Goal: Information Seeking & Learning: Compare options

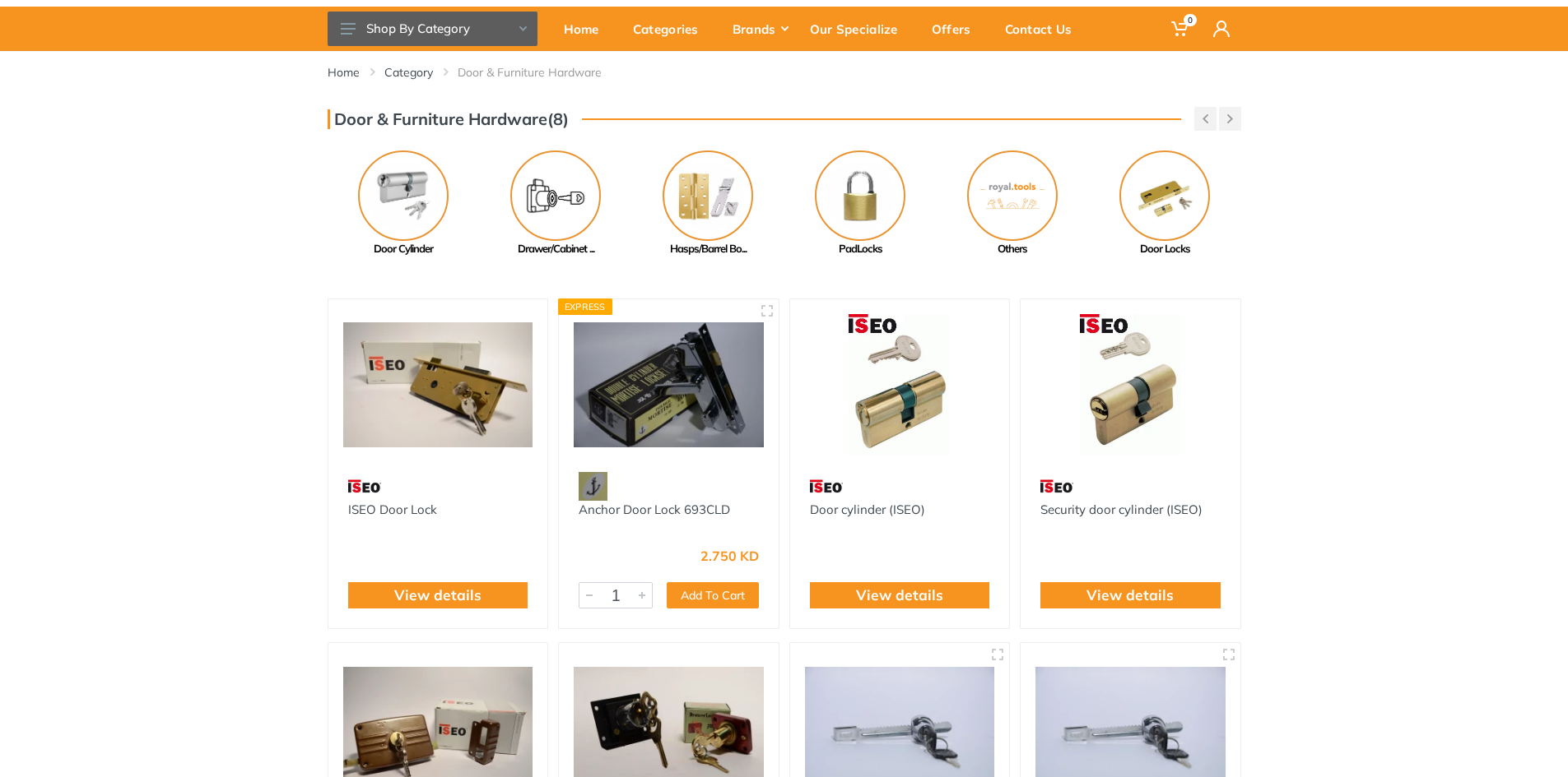
scroll to position [165, 0]
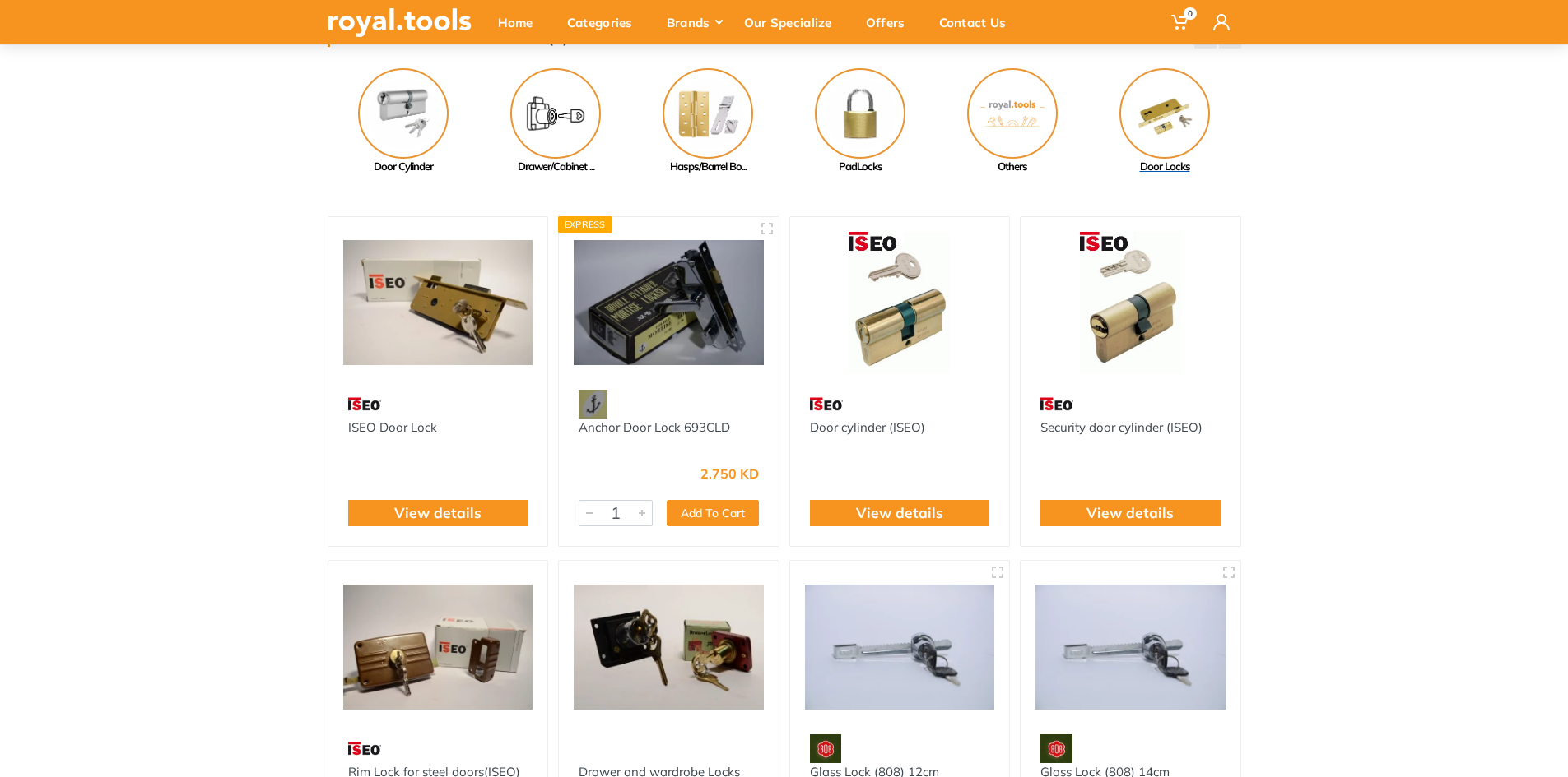
click at [1183, 117] on img at bounding box center [1165, 113] width 91 height 91
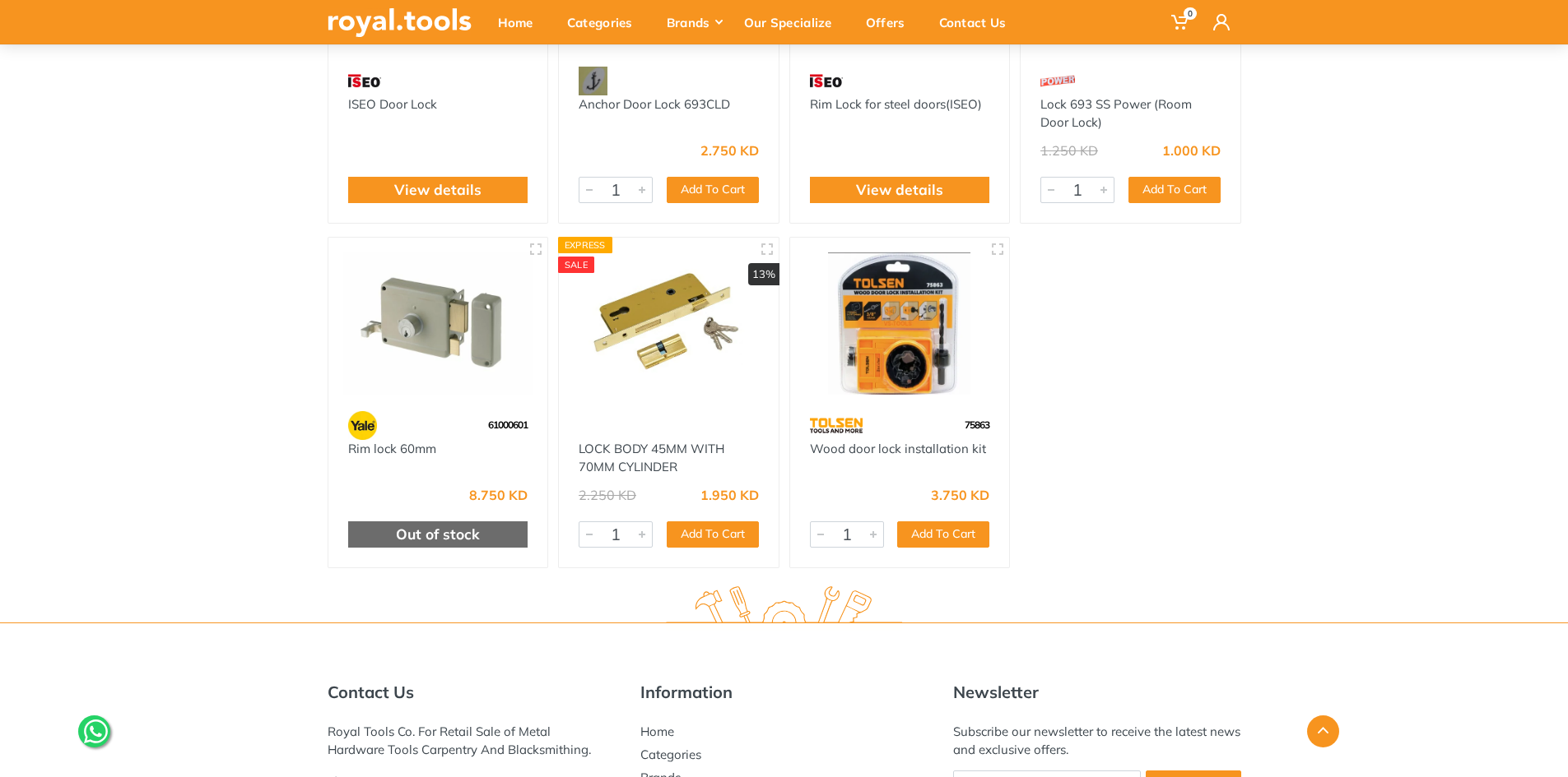
scroll to position [327, 0]
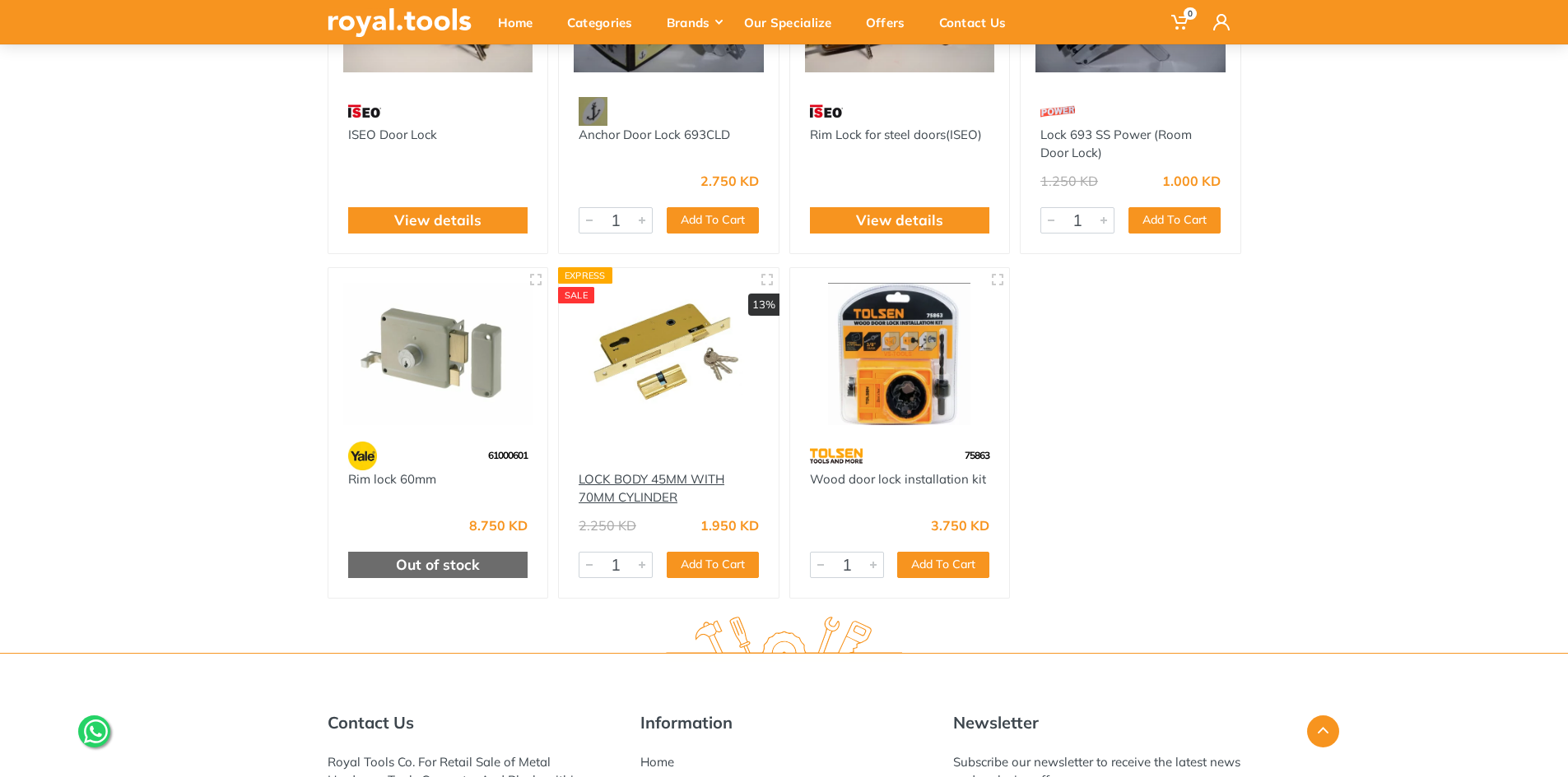
click at [651, 476] on link "LOCK BODY 45MM WITH 70MM CYLINDER" at bounding box center [651, 489] width 146 height 35
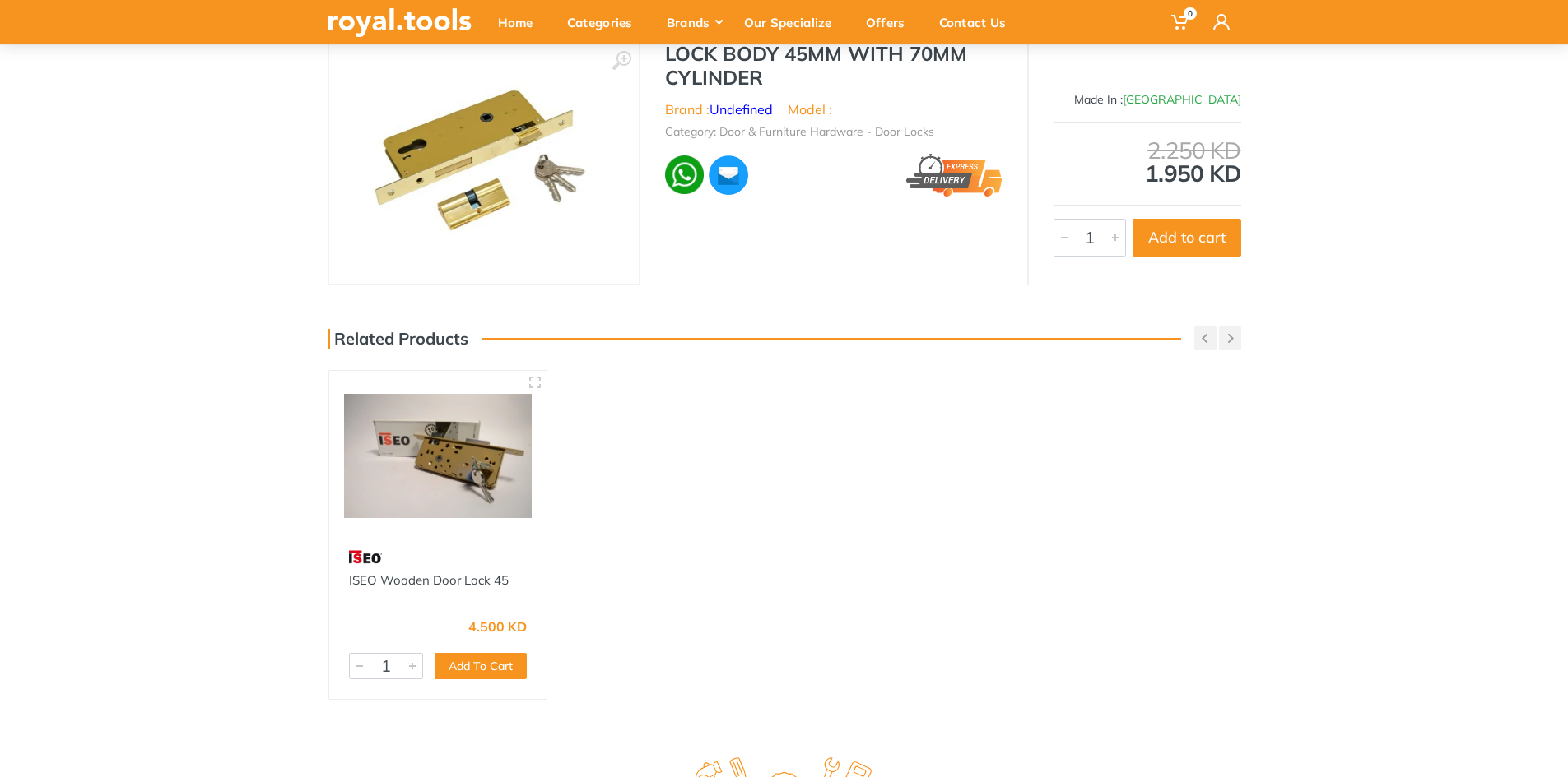
scroll to position [165, 0]
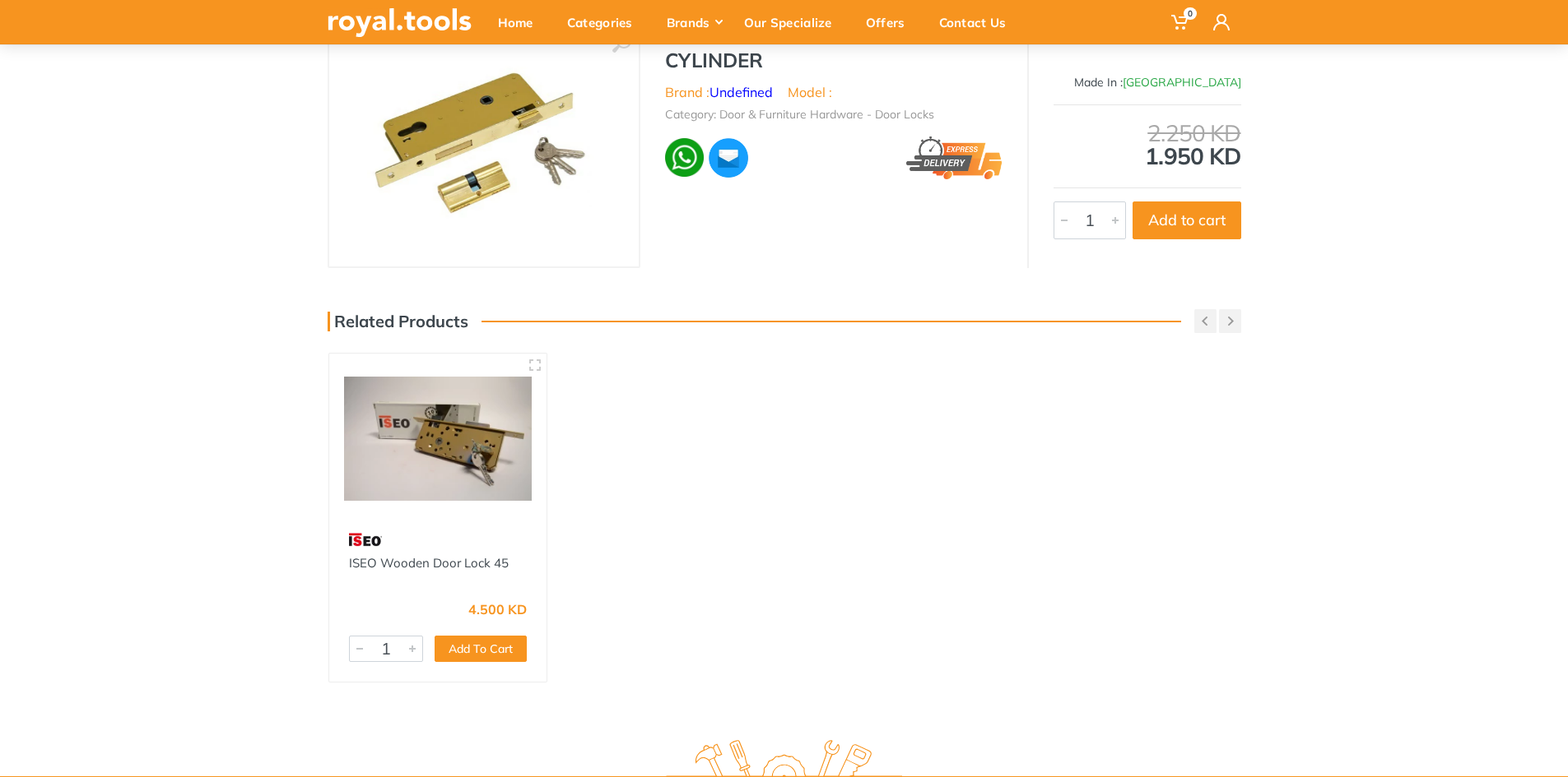
click at [493, 457] on img at bounding box center [438, 439] width 188 height 140
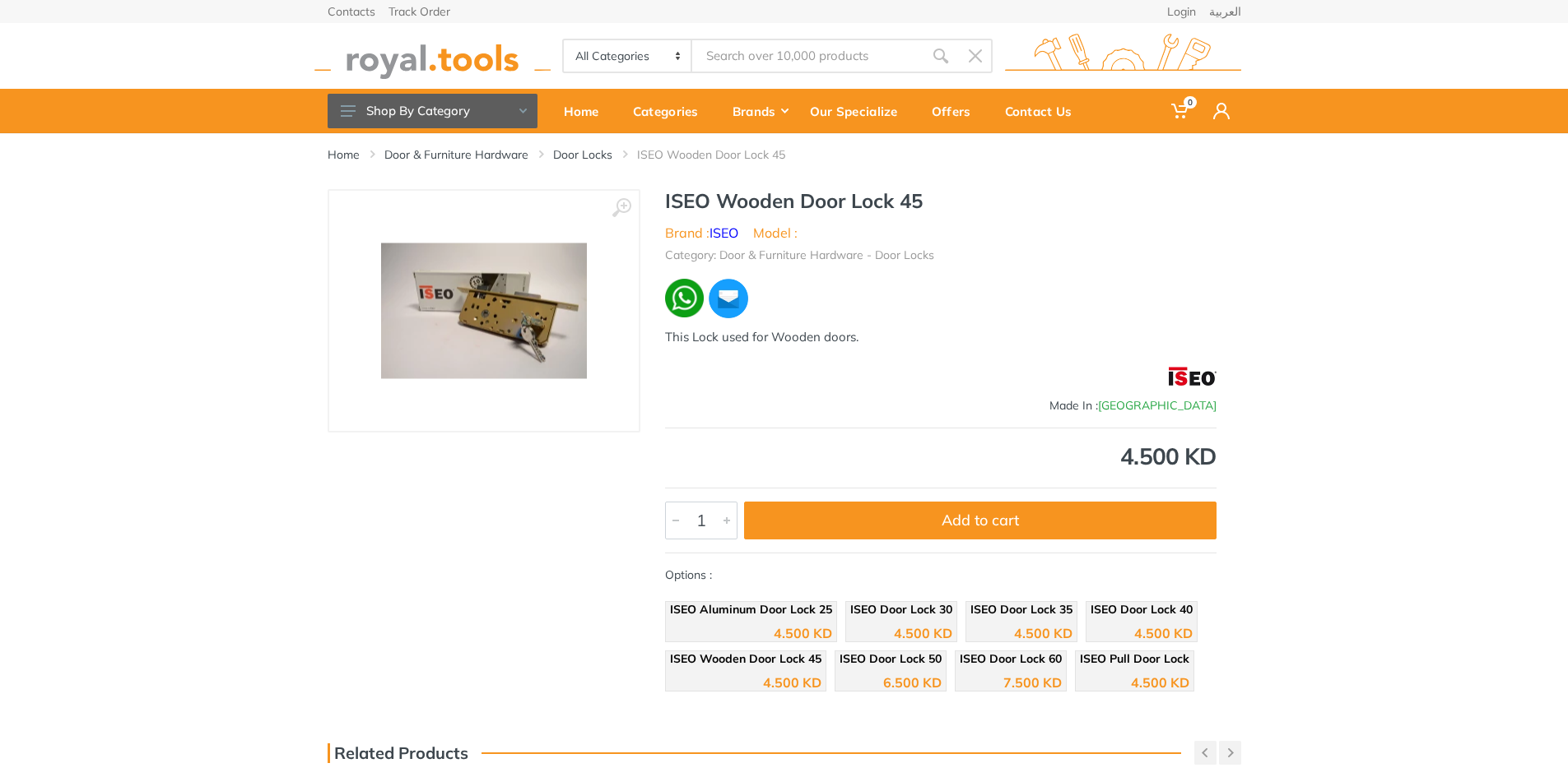
scroll to position [82, 0]
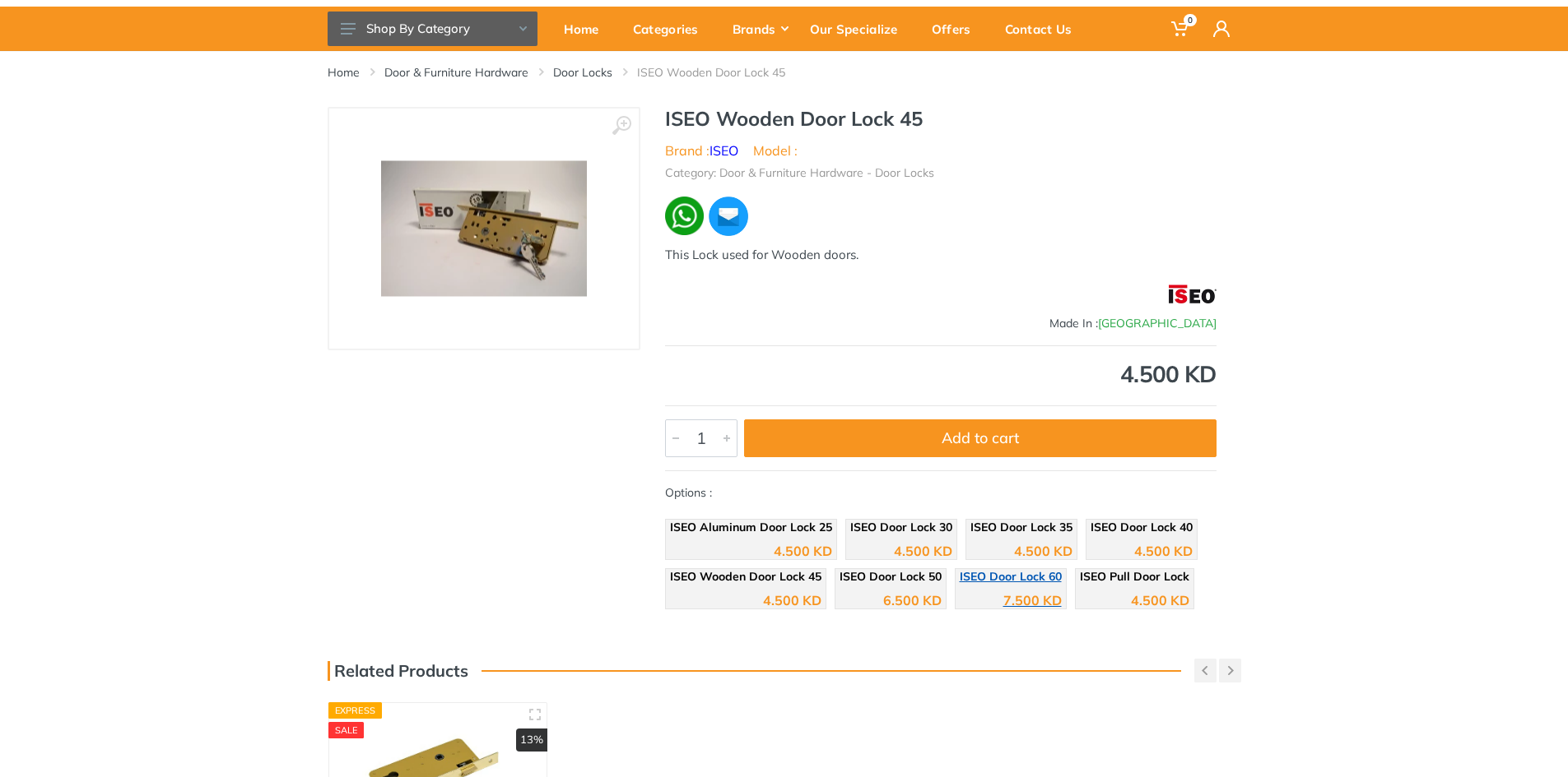
click at [1014, 598] on div "7.500 KD" at bounding box center [1032, 600] width 58 height 13
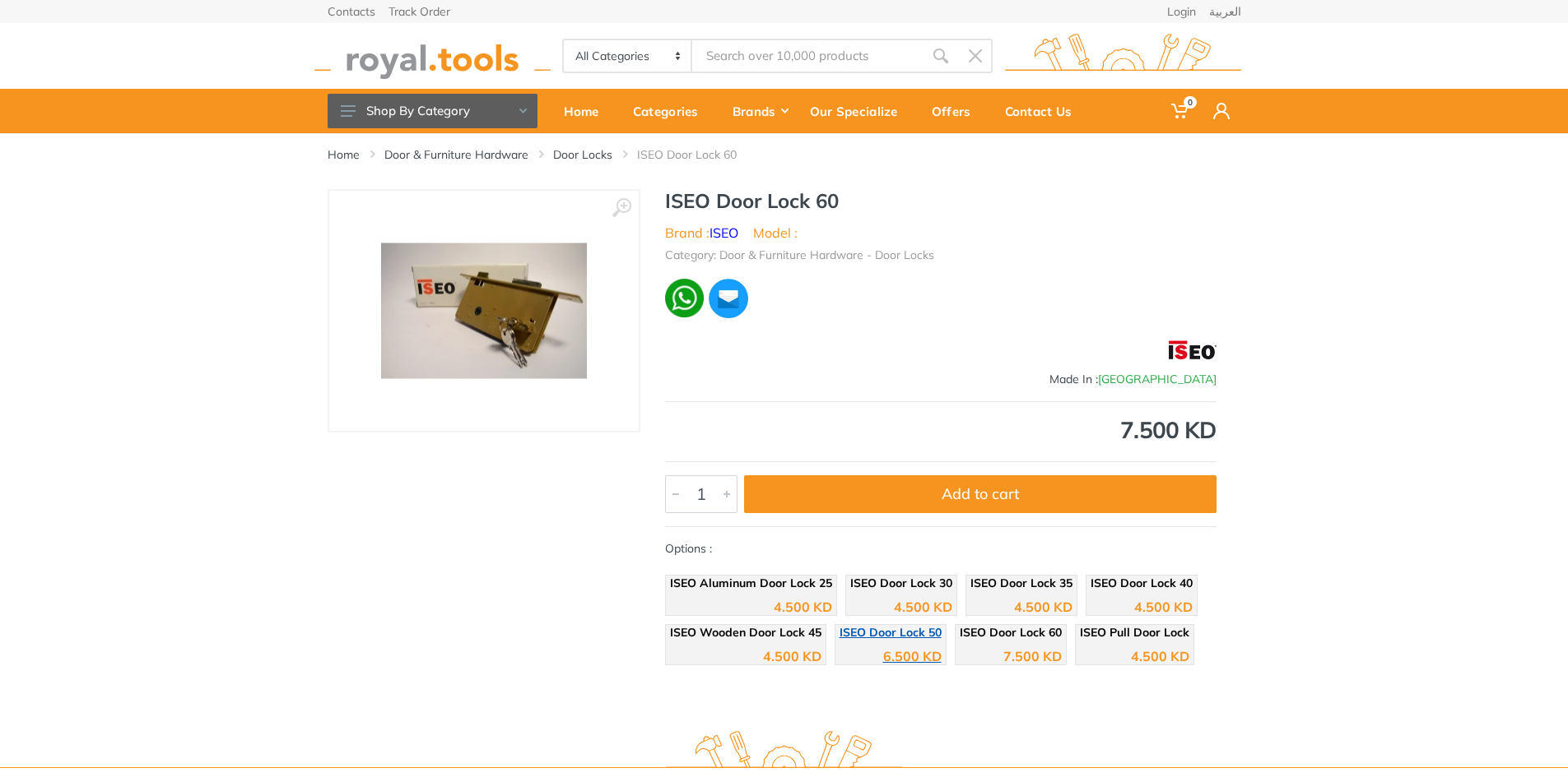
click at [899, 652] on div "6.500 KD" at bounding box center [912, 656] width 58 height 13
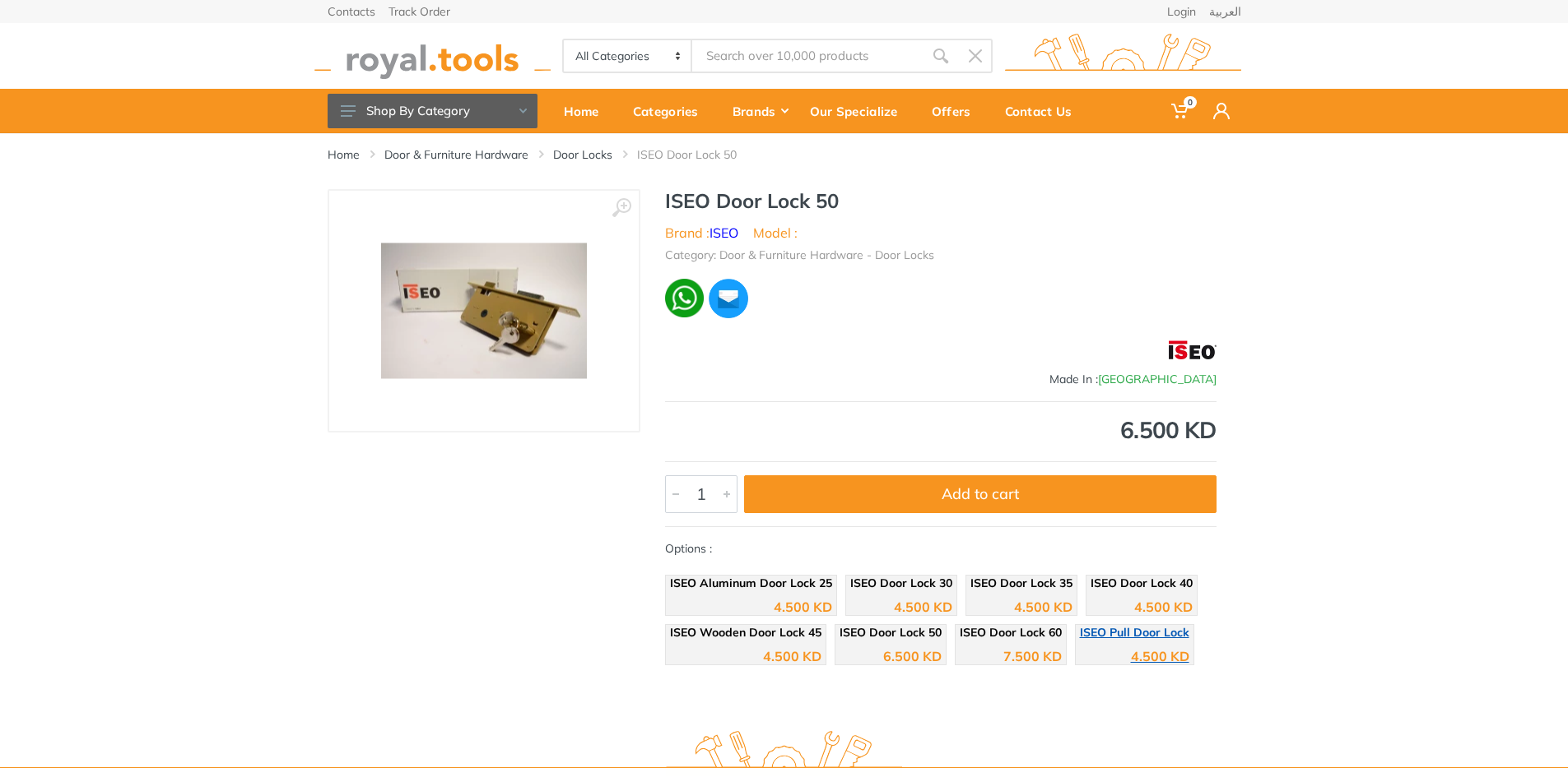
click at [1147, 656] on div "4.500 KD" at bounding box center [1160, 656] width 58 height 13
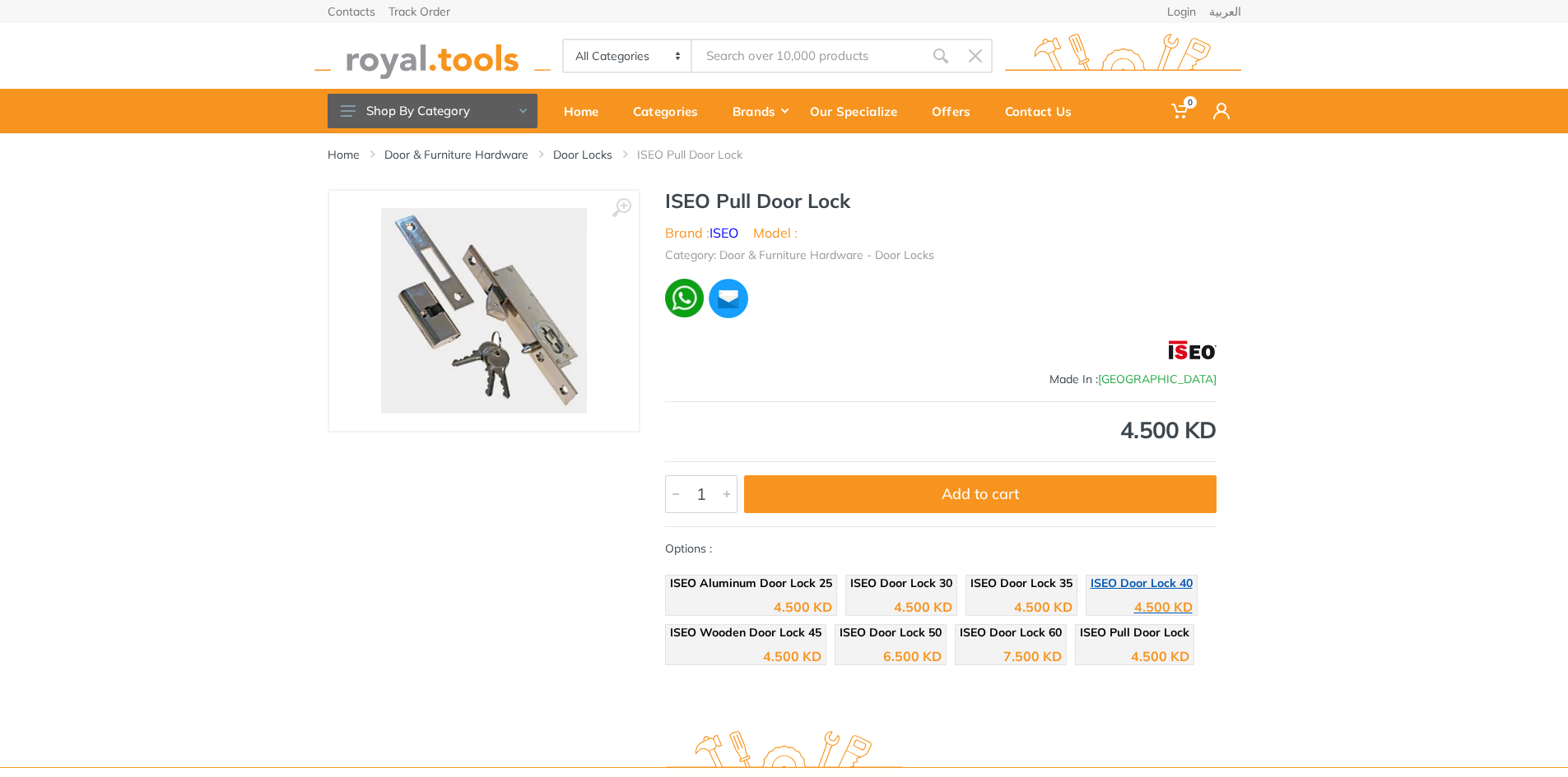
click at [1116, 602] on div "4.500 KD" at bounding box center [1141, 601] width 102 height 24
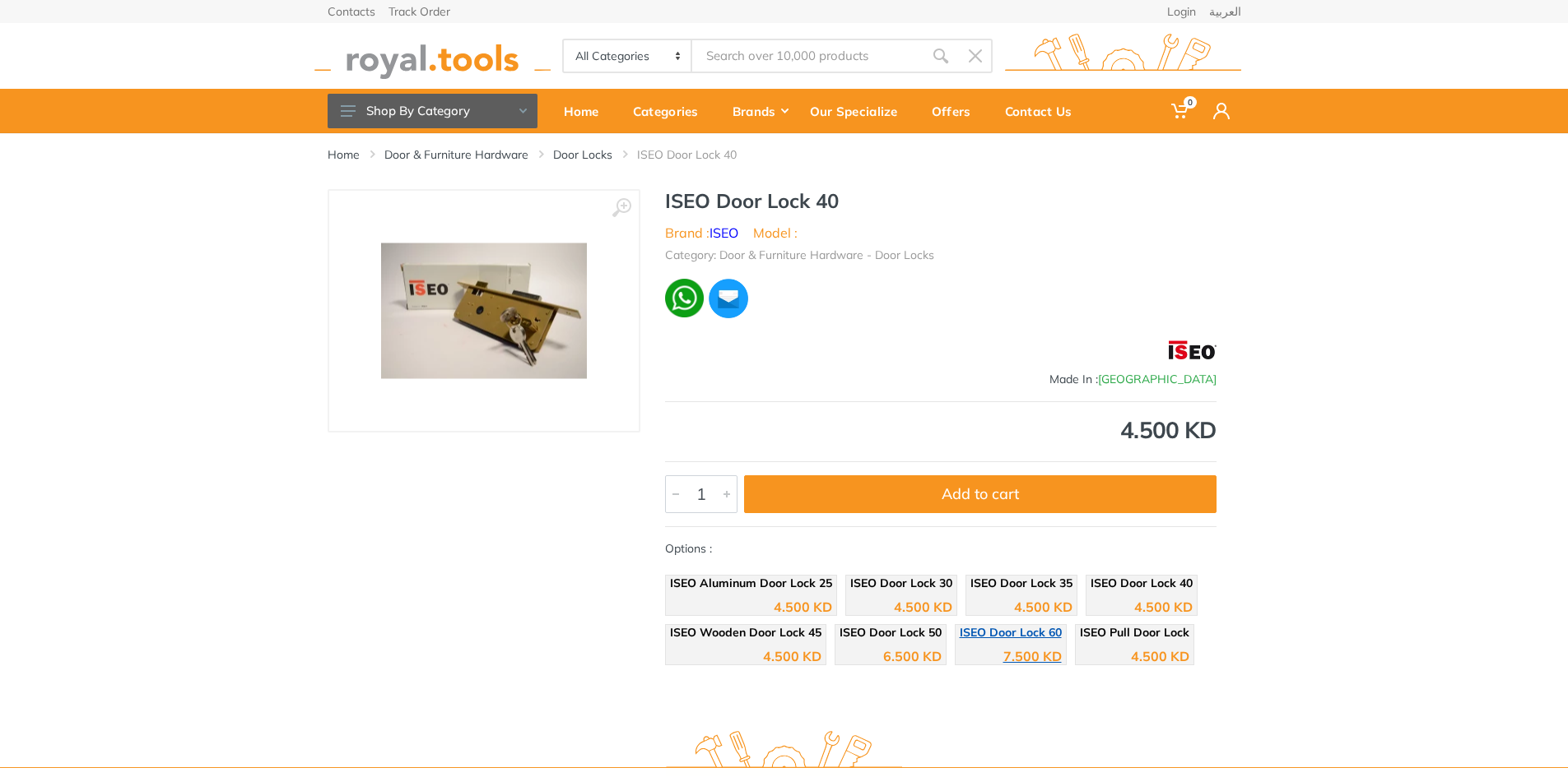
click at [1030, 655] on div "7.500 KD" at bounding box center [1032, 656] width 58 height 13
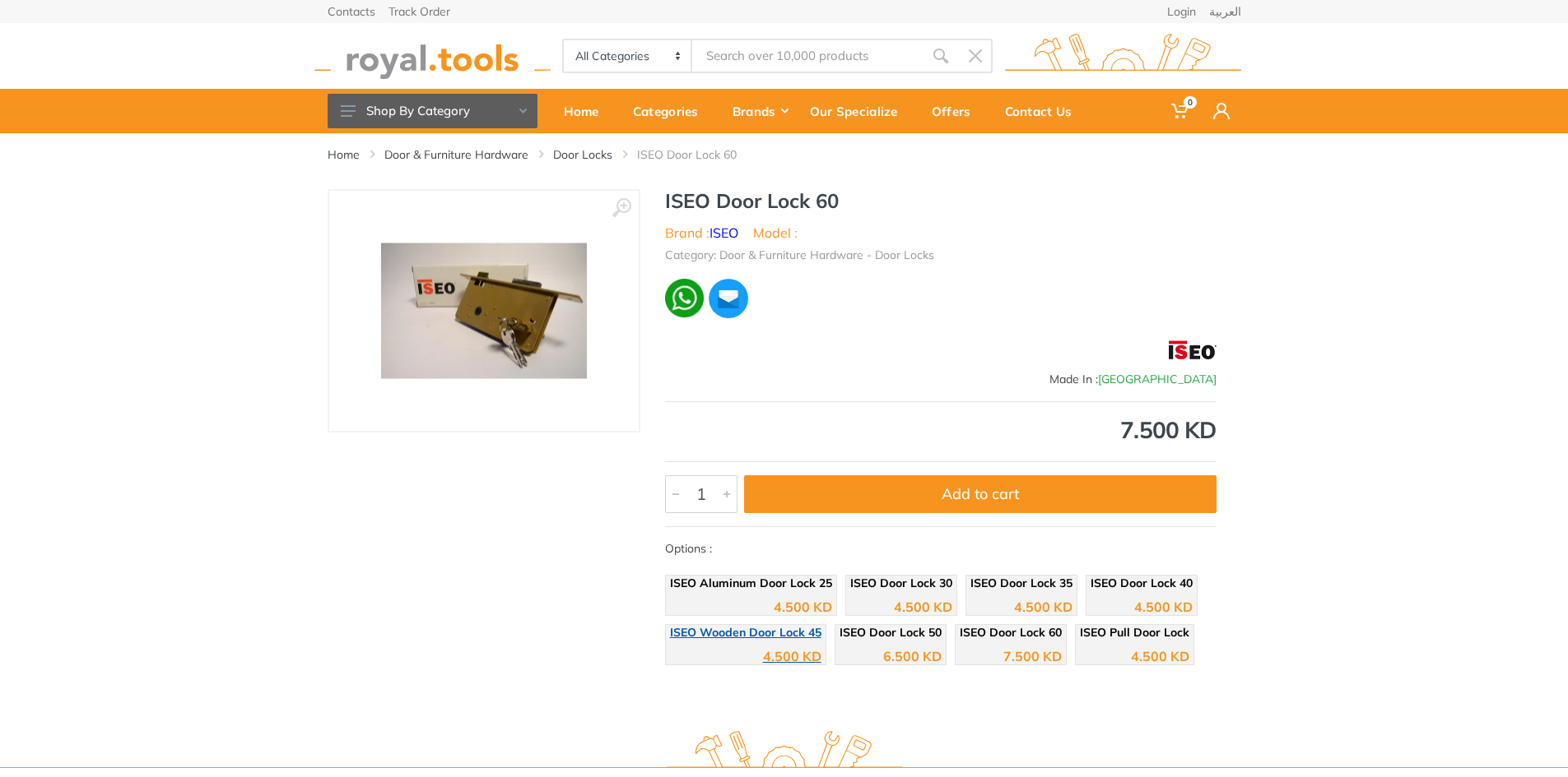
click at [809, 636] on span "ISEO Wooden Door Lock 45" at bounding box center [746, 632] width 152 height 15
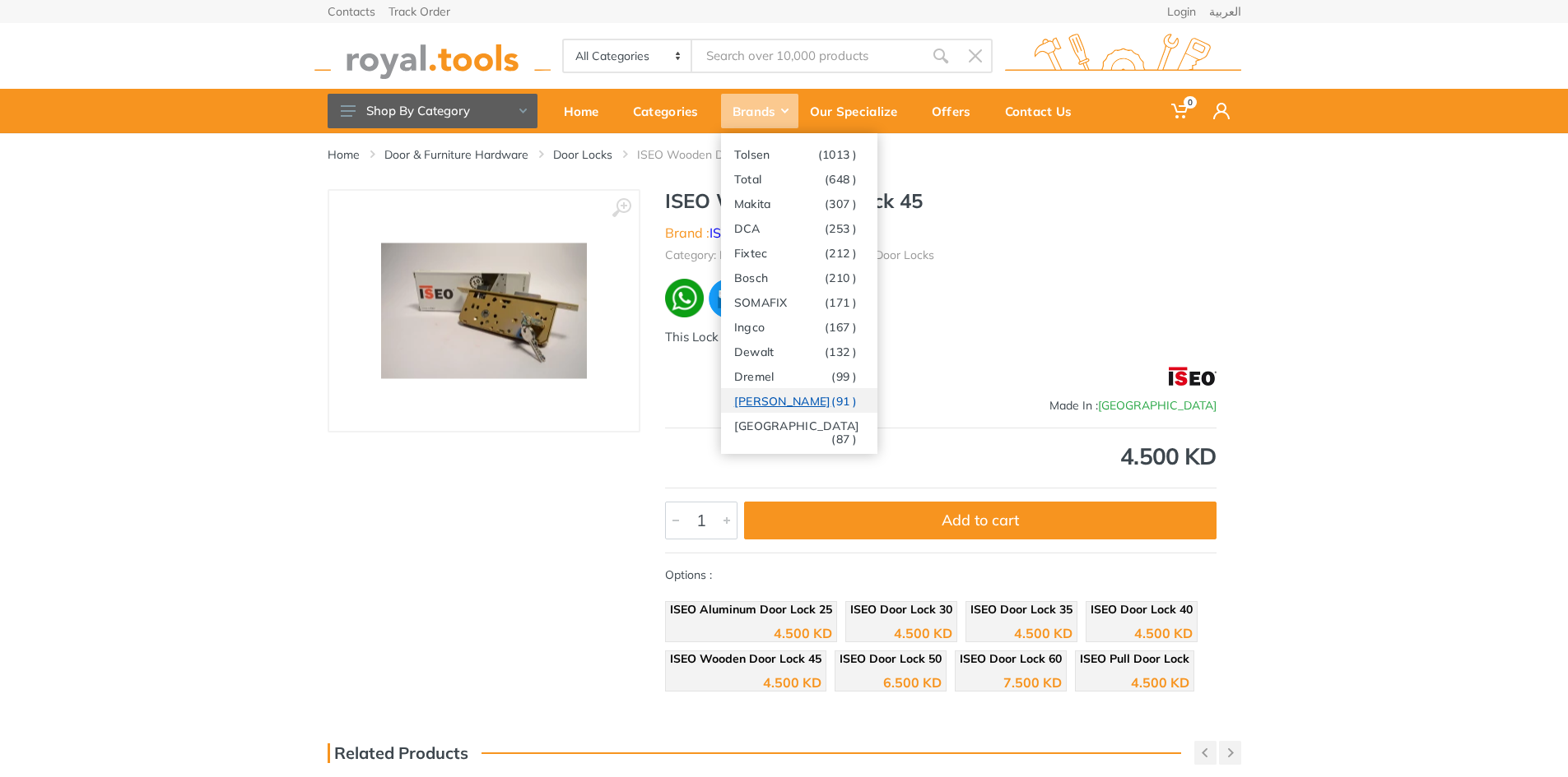
click at [762, 399] on link "Stanley (91 )" at bounding box center [798, 400] width 156 height 24
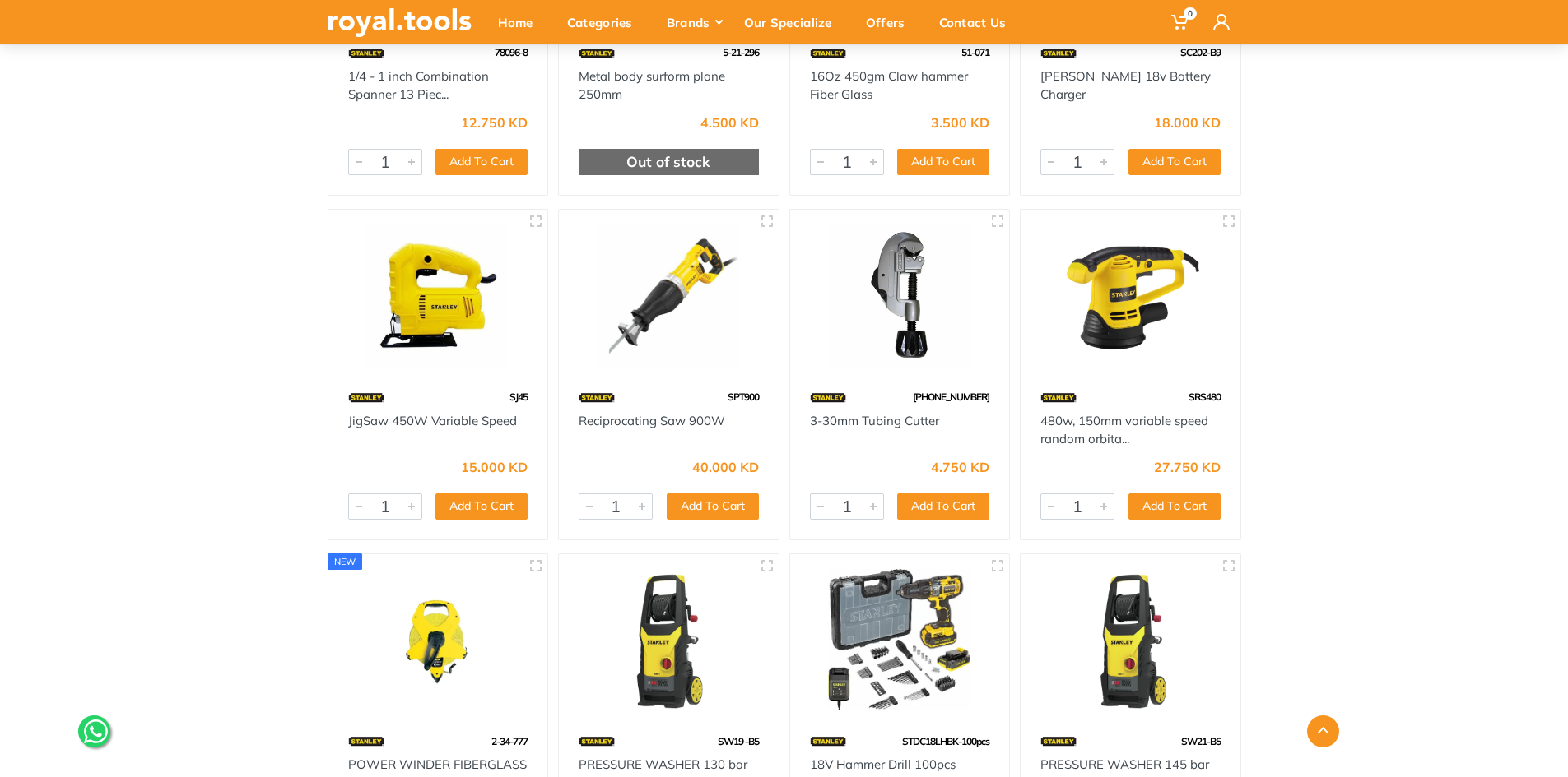
scroll to position [5347, 0]
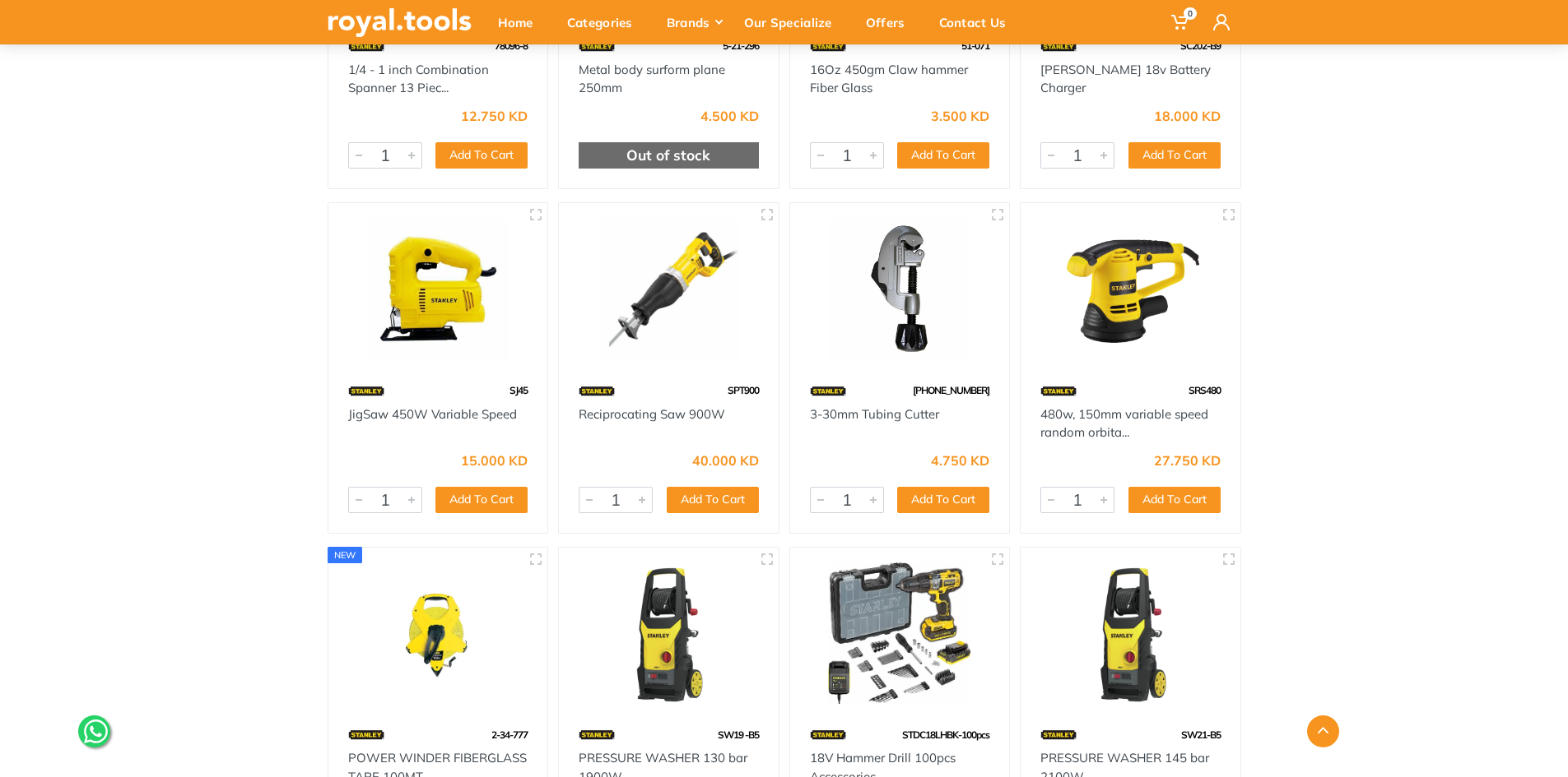
click at [899, 365] on div at bounding box center [900, 290] width 220 height 174
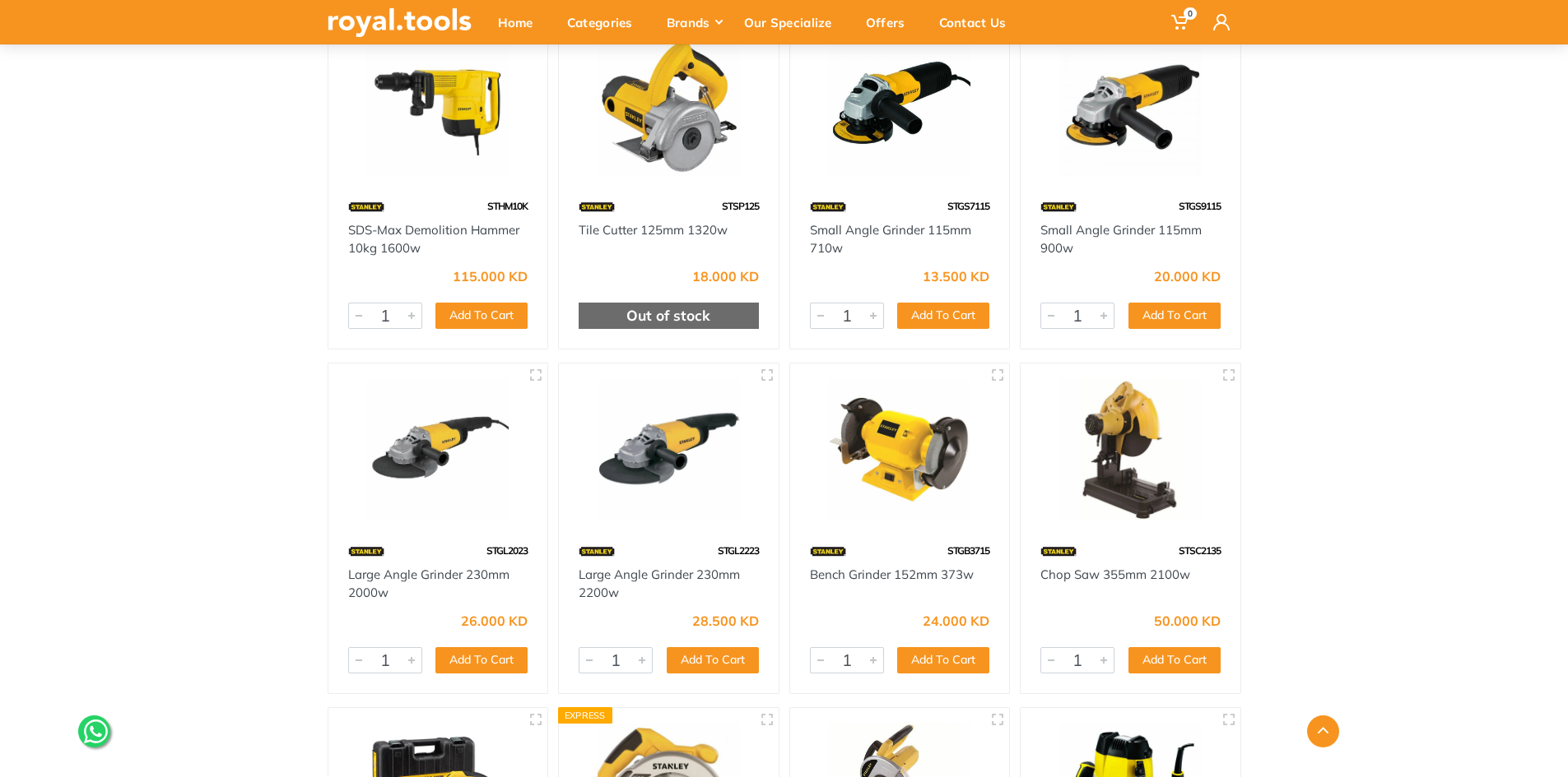
scroll to position [7157, 0]
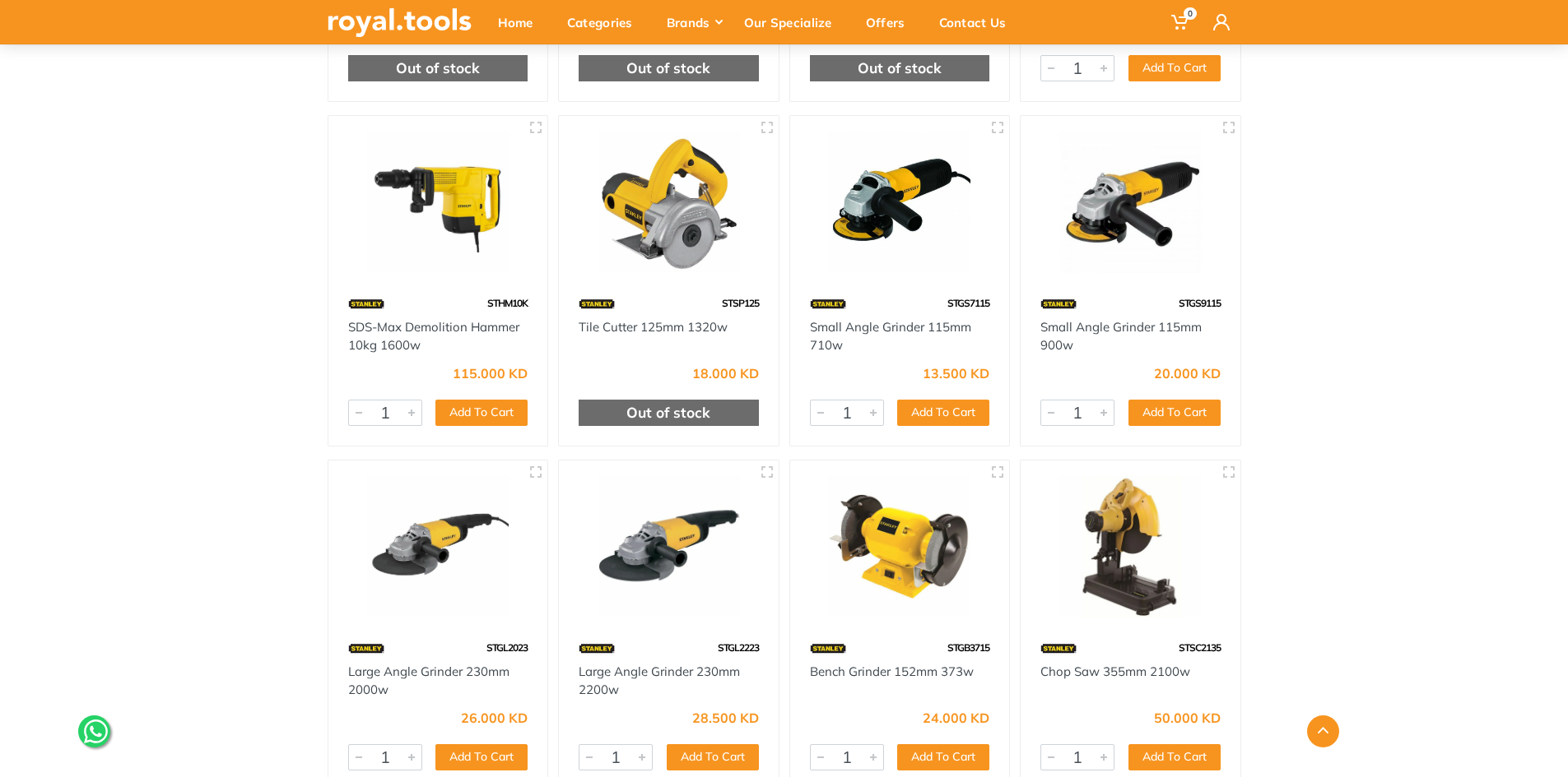
click at [705, 198] on img at bounding box center [668, 201] width 190 height 142
